Goal: Information Seeking & Learning: Learn about a topic

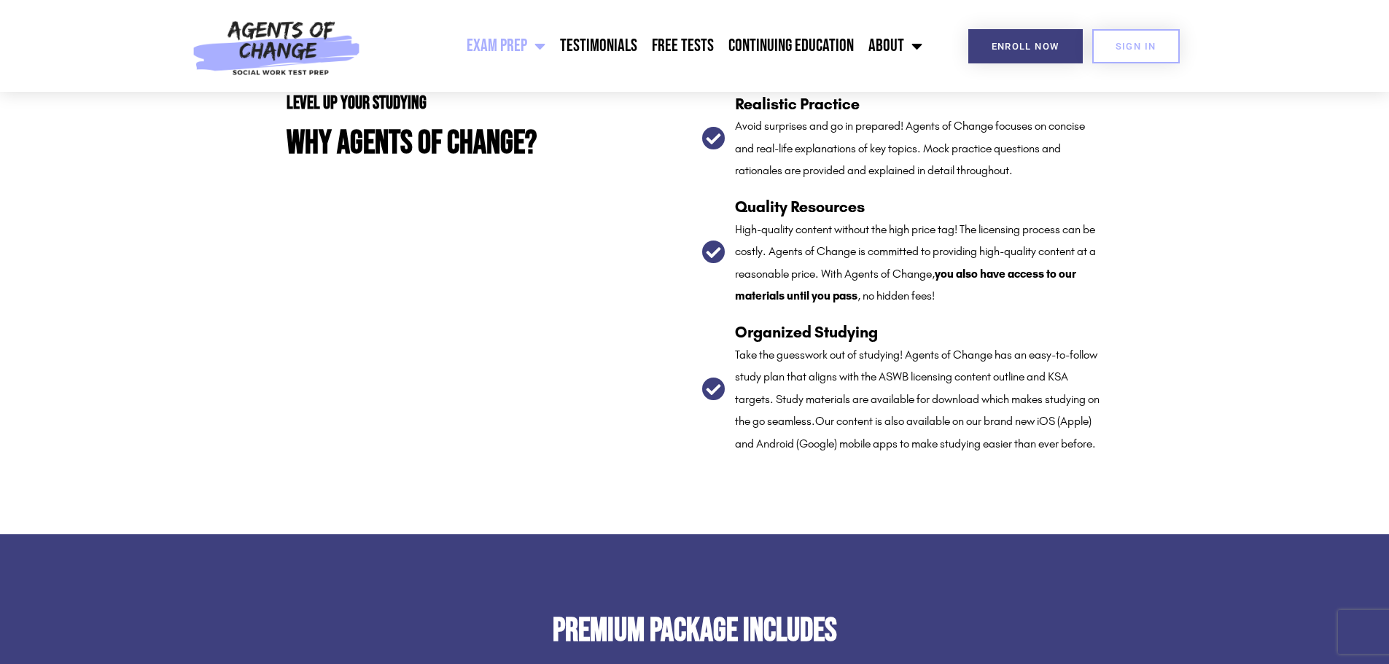
scroll to position [2552, 0]
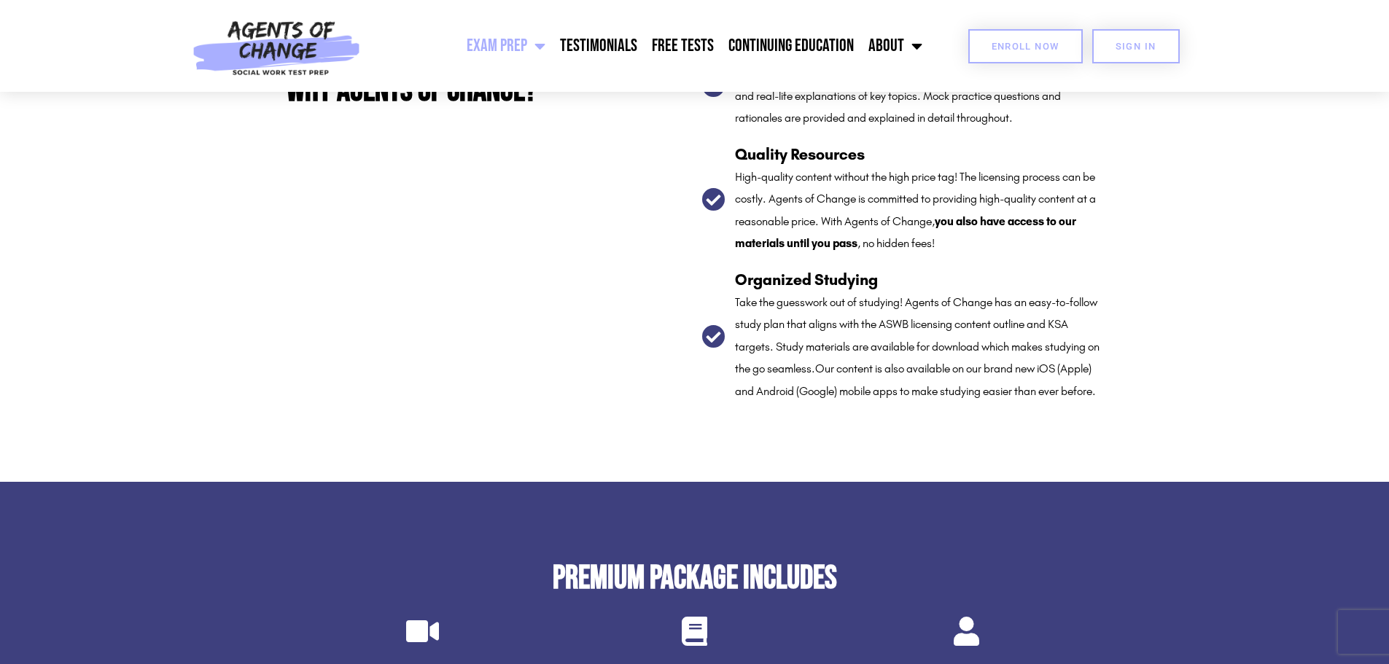
click at [1031, 45] on span "Enroll Now" at bounding box center [1026, 46] width 68 height 9
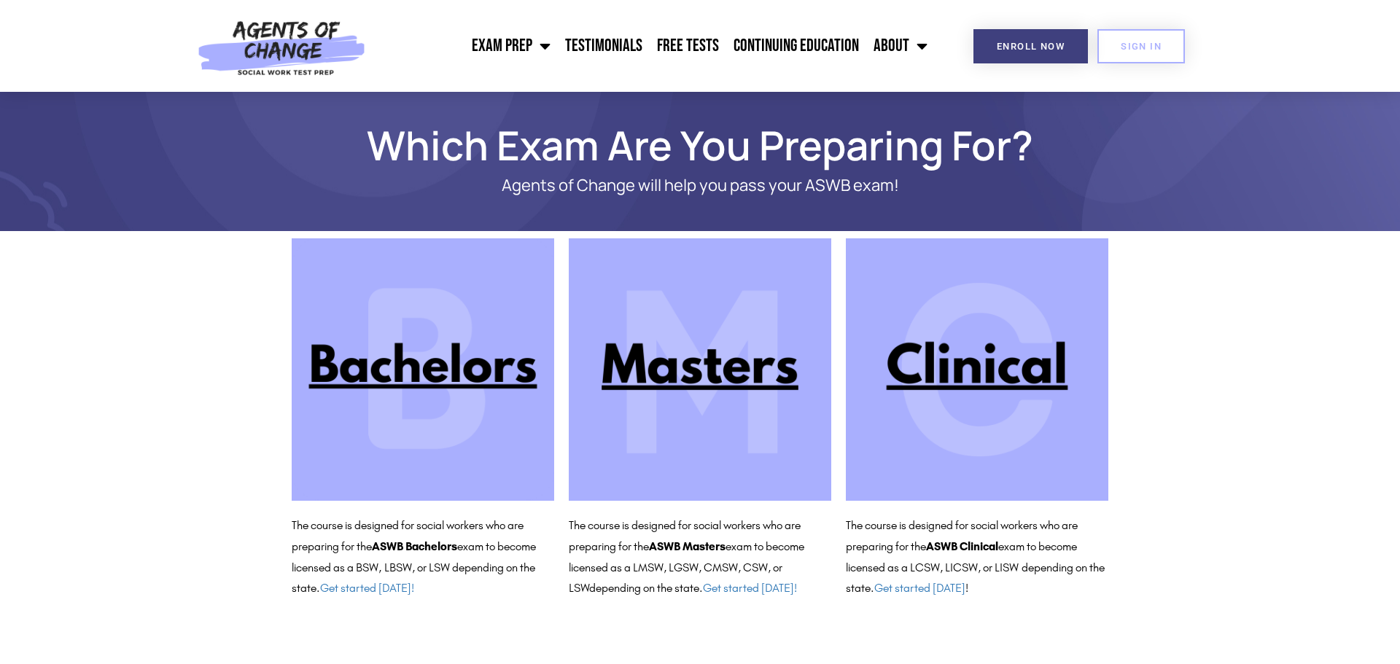
click at [978, 347] on img at bounding box center [977, 369] width 263 height 263
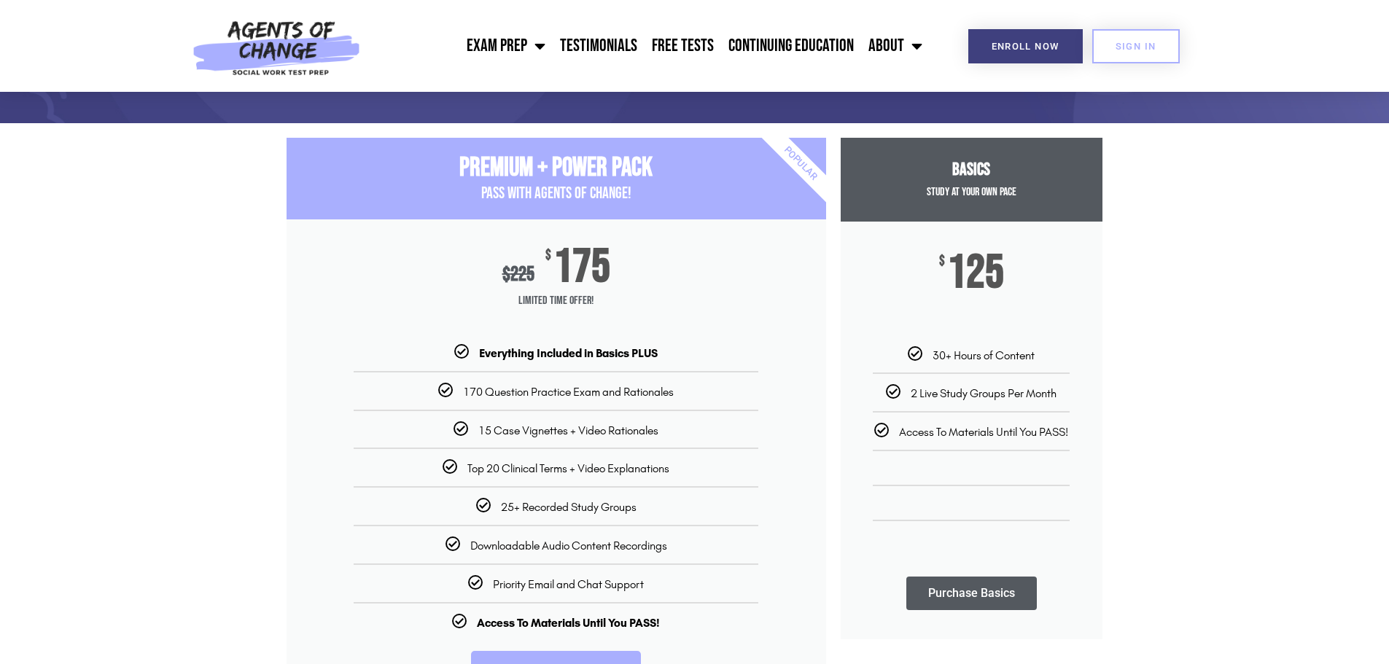
scroll to position [73, 0]
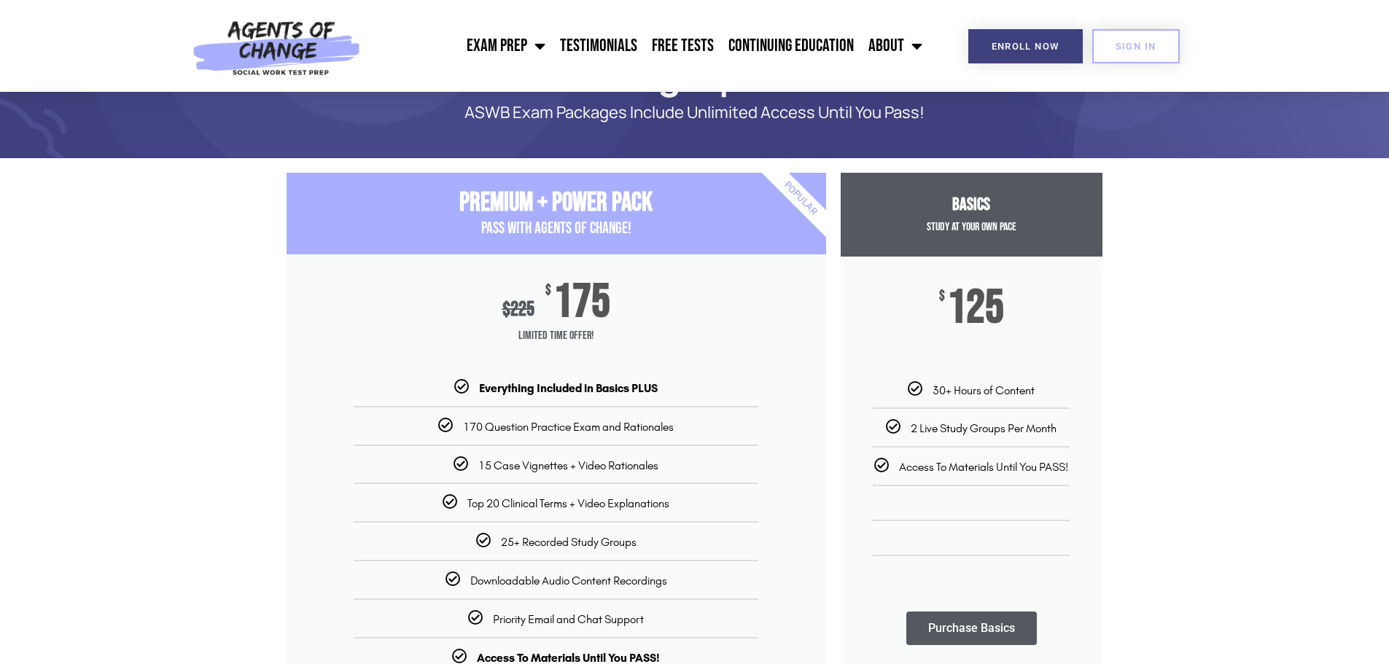
click at [154, 388] on section "Premium + Power Pack PASS with AGENTS OF CHANGE! $ 225 $ 175 Limited Time Offer…" at bounding box center [694, 475] width 1389 height 618
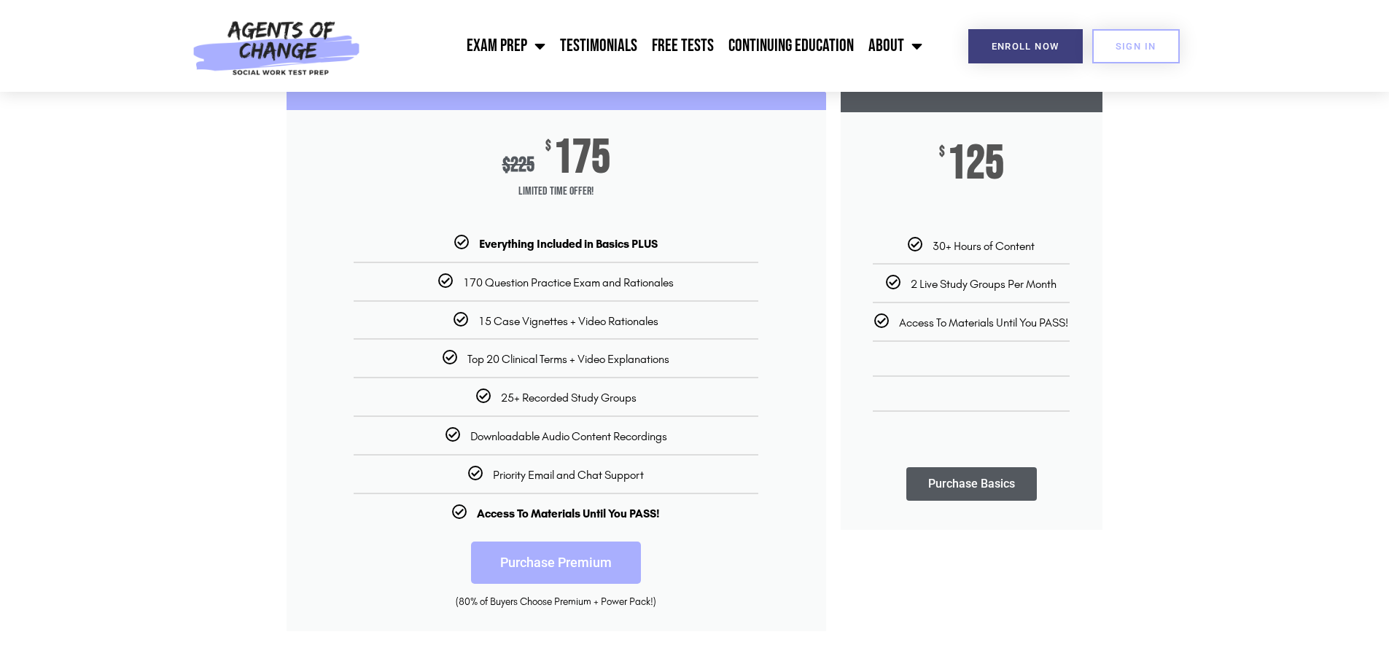
scroll to position [219, 0]
click at [321, 301] on li "15 Case Vignettes + Video Rationales" at bounding box center [557, 313] width 540 height 28
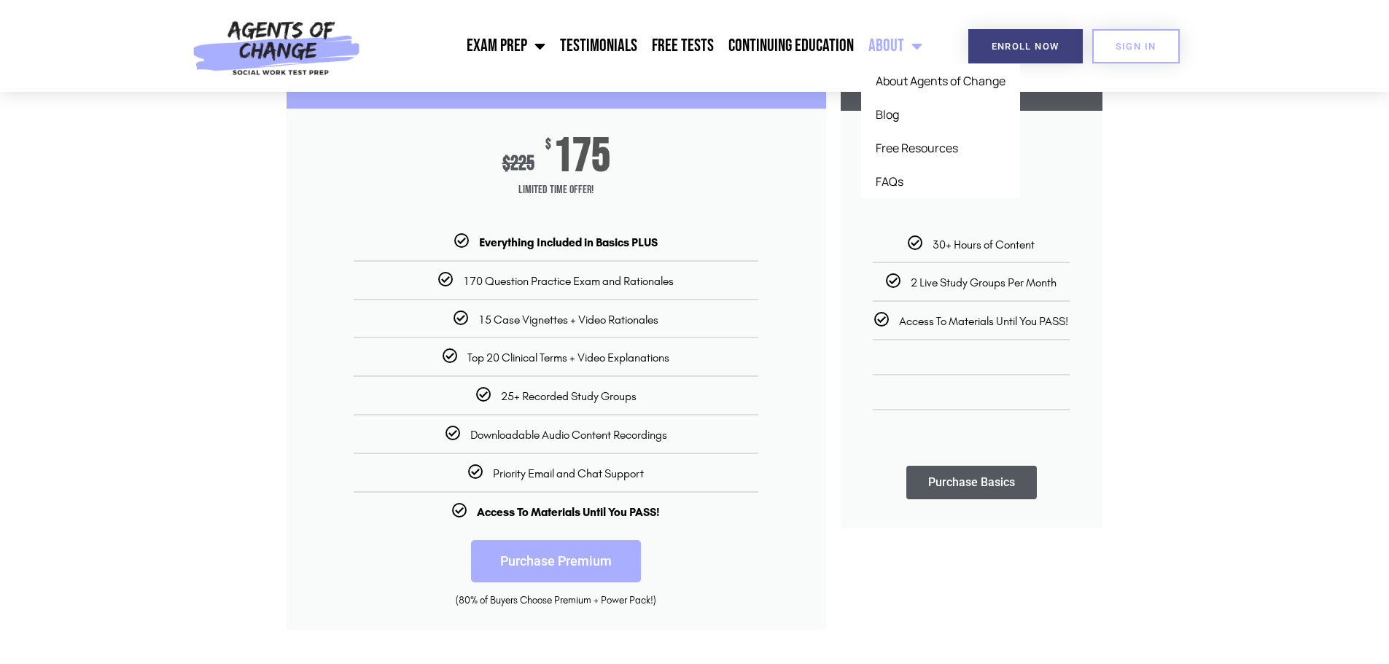
click at [919, 54] on span "Menu" at bounding box center [913, 46] width 18 height 32
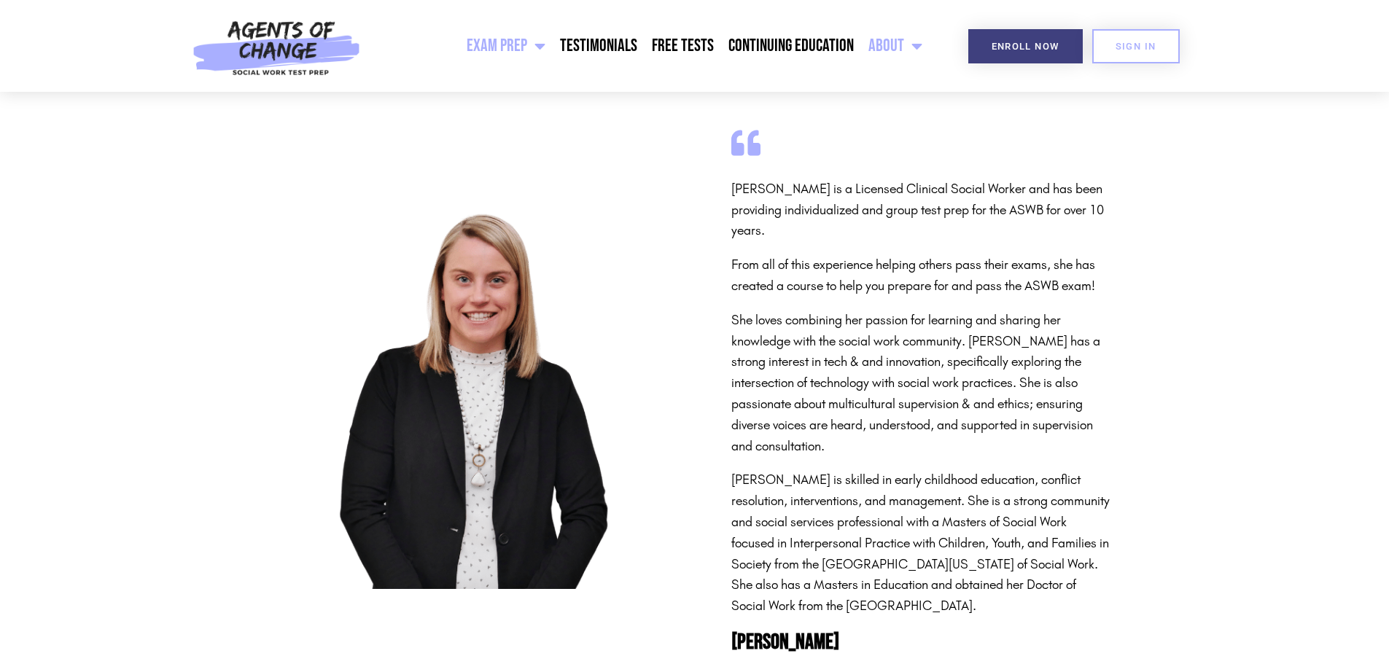
click at [474, 46] on link "Exam Prep" at bounding box center [505, 46] width 93 height 36
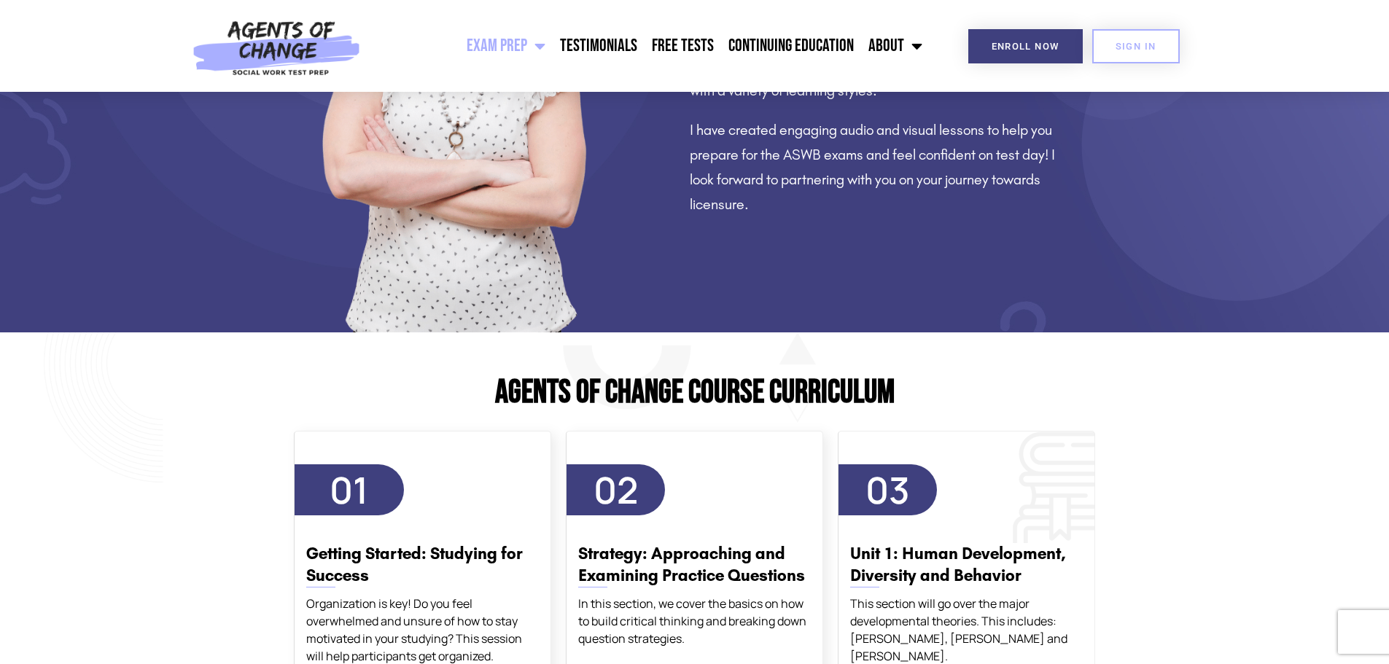
scroll to position [1458, 0]
